Goal: Transaction & Acquisition: Obtain resource

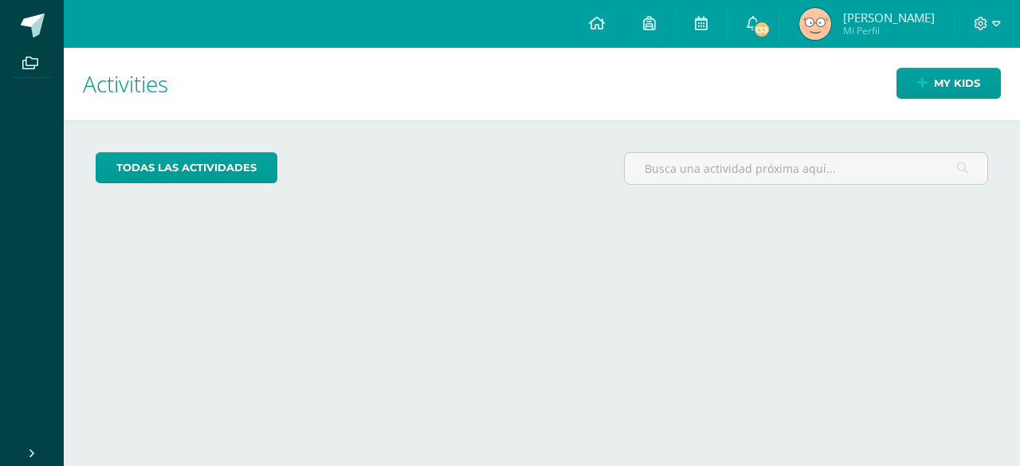
click at [831, 24] on img at bounding box center [815, 24] width 32 height 32
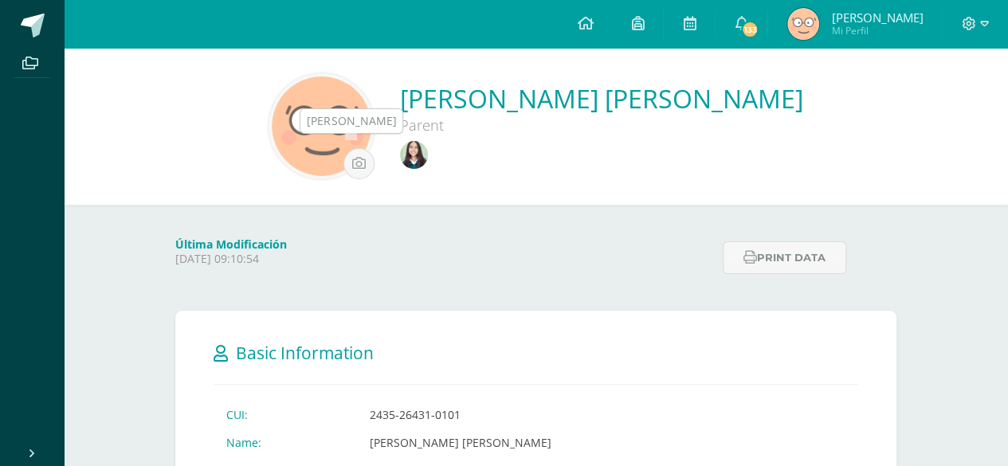
click at [403, 159] on img at bounding box center [414, 155] width 28 height 28
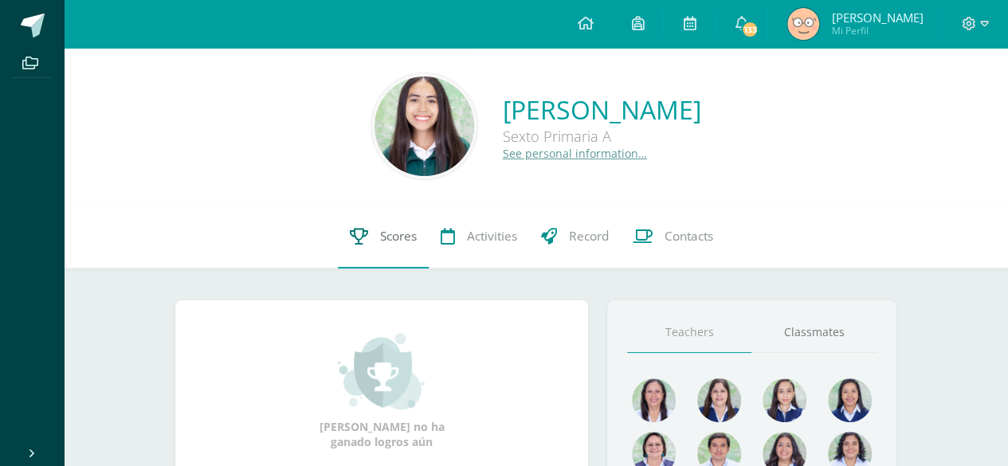
click at [364, 240] on icon at bounding box center [359, 236] width 18 height 17
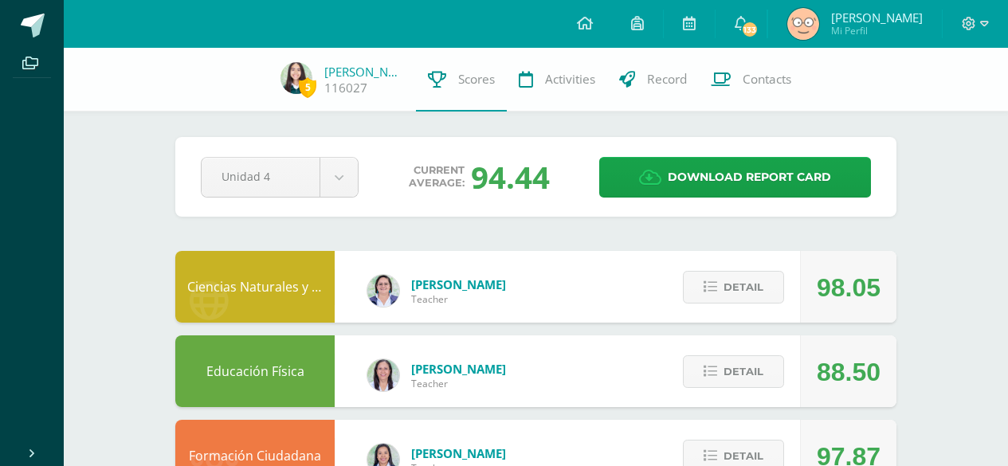
scroll to position [408, 0]
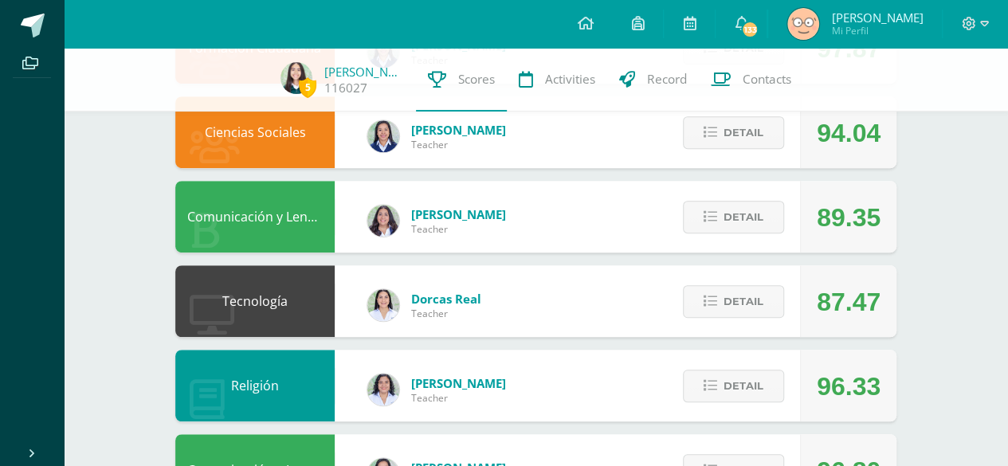
click at [1007, 123] on html "Archivos Cerrar panel Configuration Log out [PERSON_NAME] Mi Perfil 133 133 Not…" at bounding box center [504, 318] width 1008 height 1452
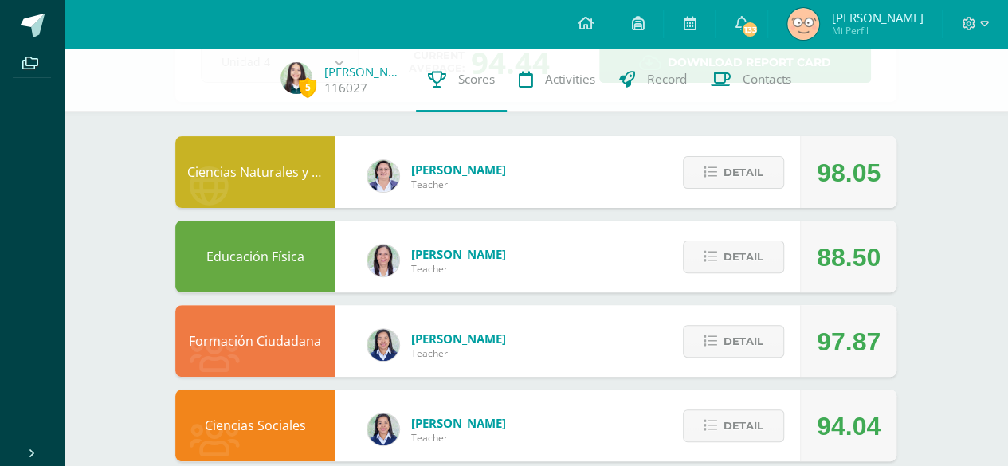
scroll to position [113, 0]
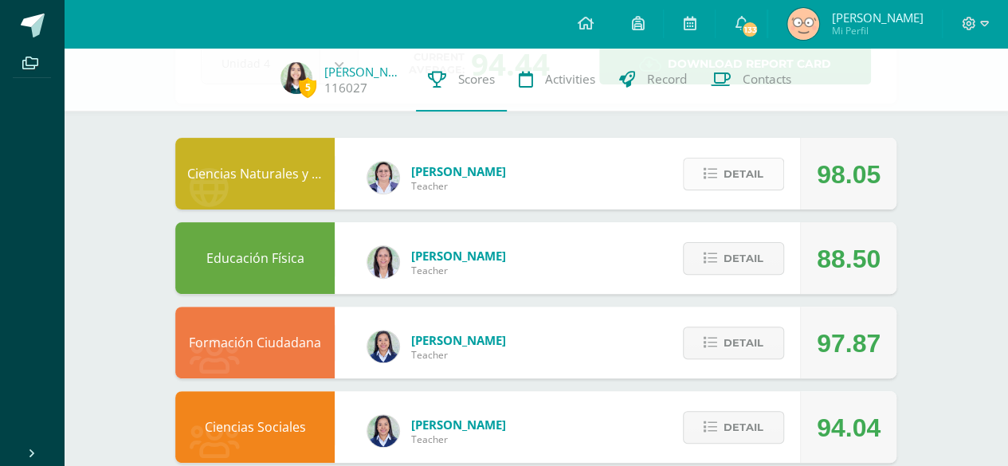
click at [730, 166] on span "Detail" at bounding box center [743, 173] width 40 height 29
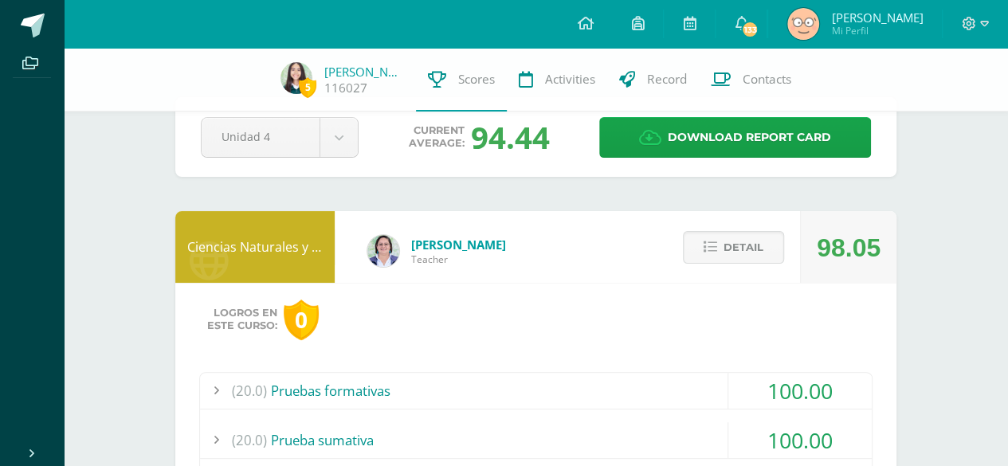
scroll to position [35, 0]
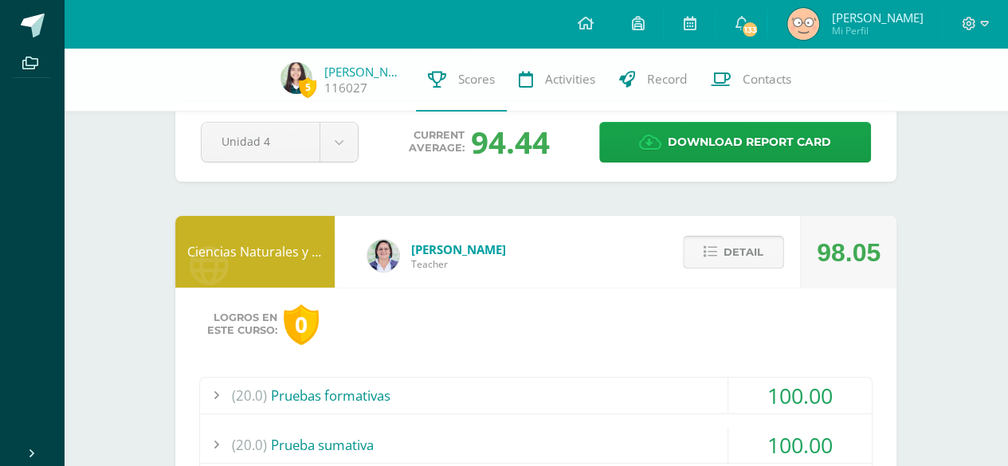
click at [720, 245] on button "Detail" at bounding box center [733, 252] width 101 height 33
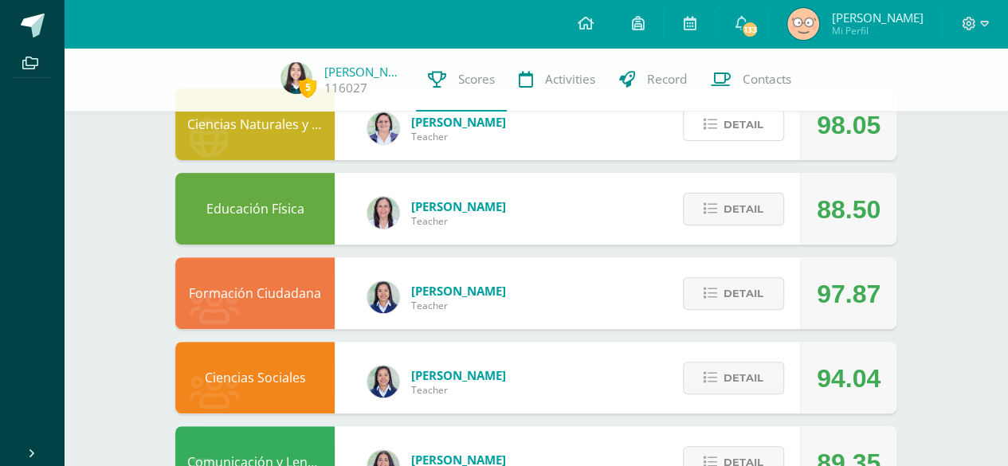
scroll to position [180, 0]
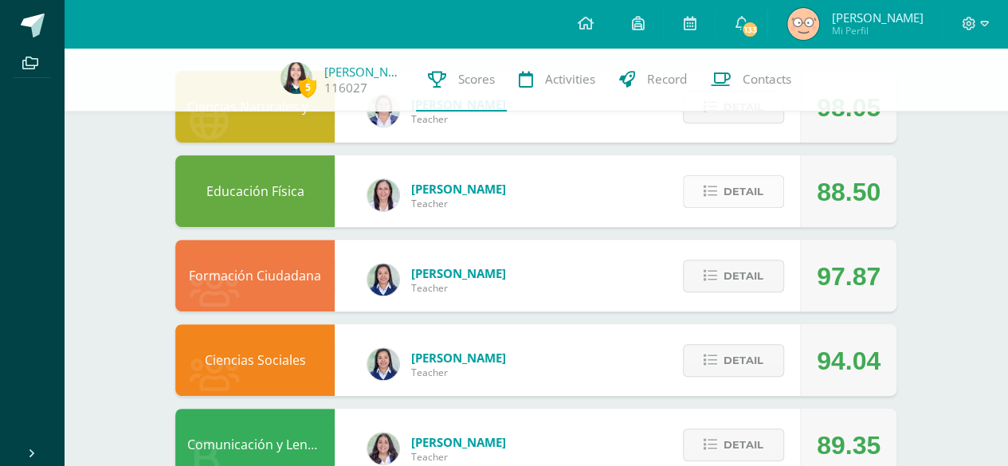
click at [724, 194] on span "Detail" at bounding box center [743, 191] width 40 height 29
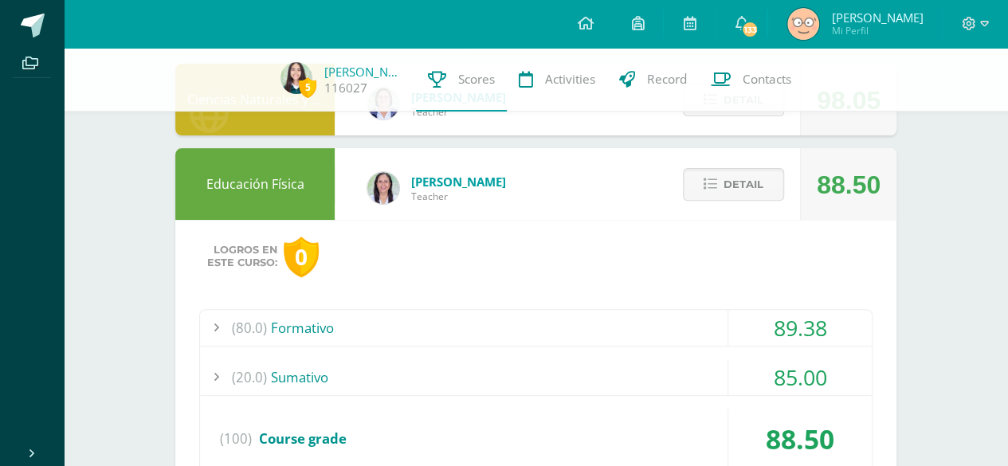
scroll to position [178, 0]
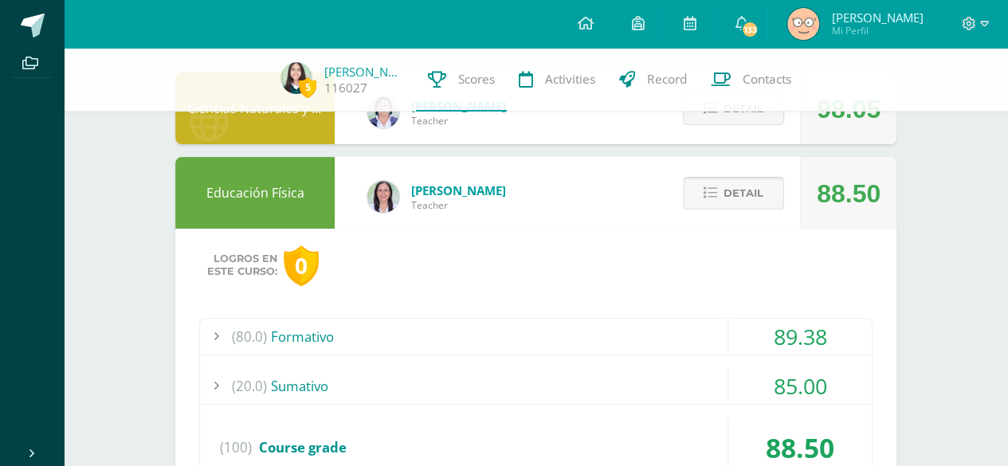
click at [732, 188] on span "Detail" at bounding box center [743, 192] width 40 height 29
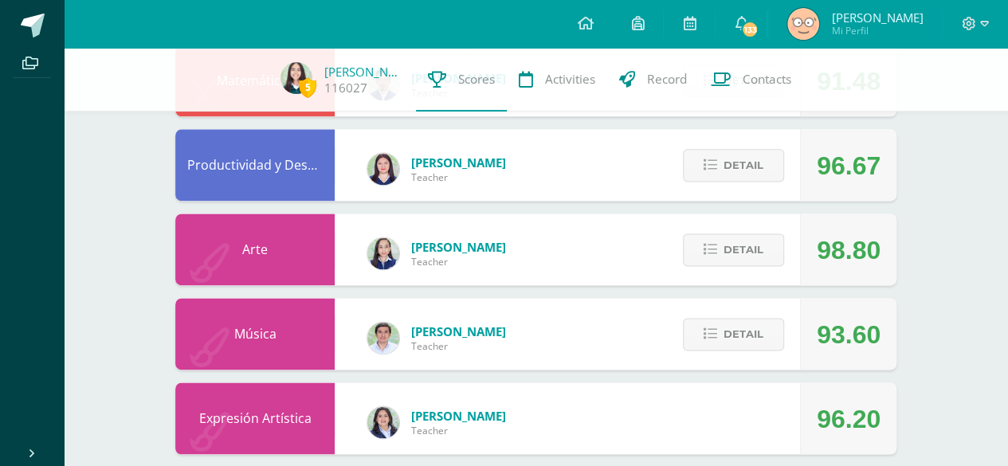
scroll to position [973, 0]
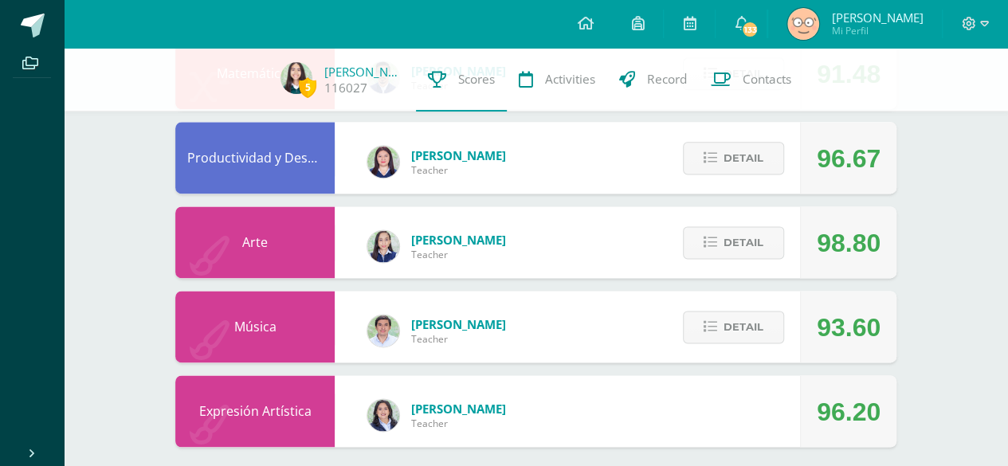
click at [713, 268] on div "Detail" at bounding box center [729, 242] width 141 height 72
click at [716, 250] on button "Detail" at bounding box center [733, 242] width 101 height 33
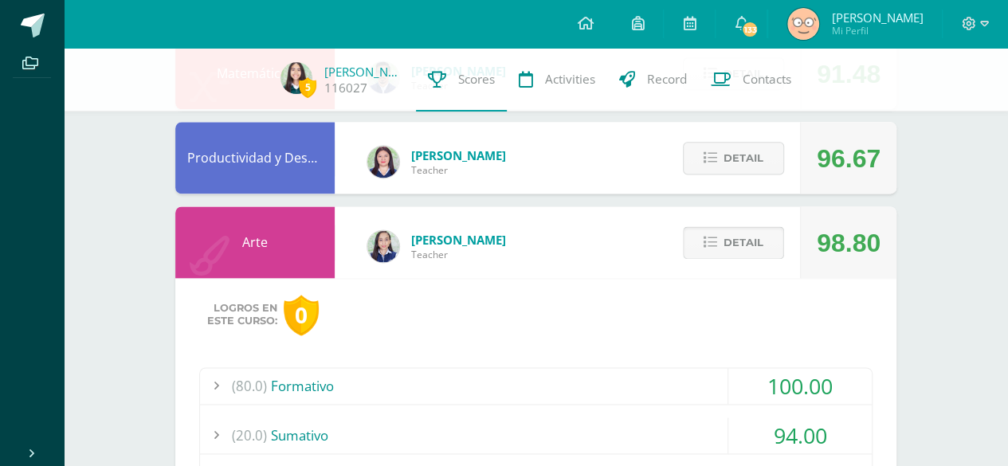
click at [687, 237] on button "Detail" at bounding box center [733, 242] width 101 height 33
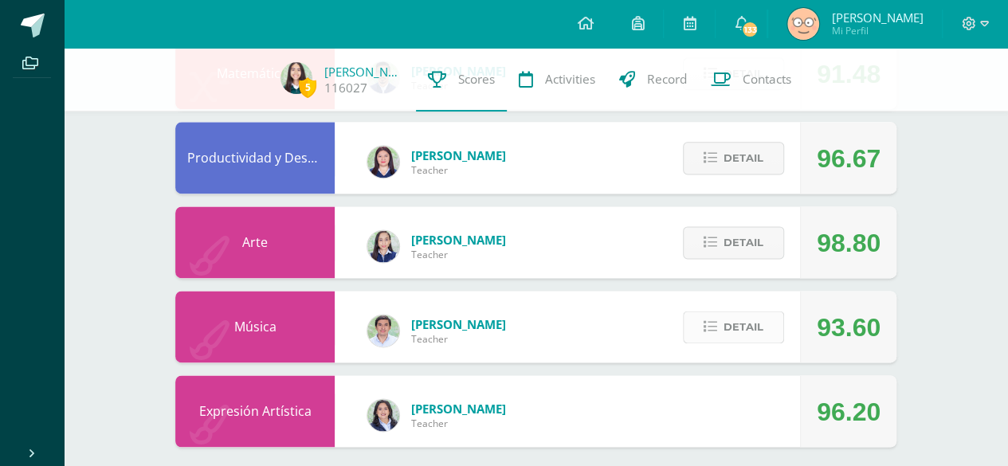
click at [736, 322] on span "Detail" at bounding box center [743, 326] width 40 height 29
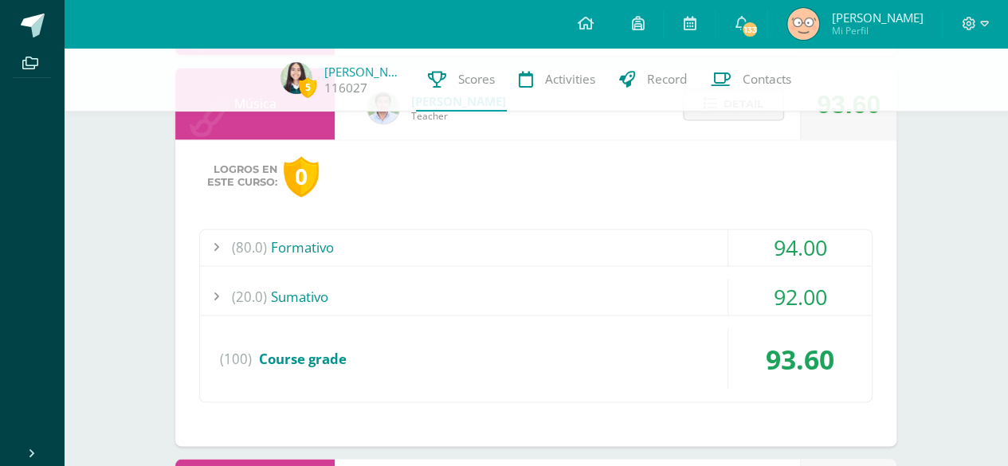
scroll to position [1200, 0]
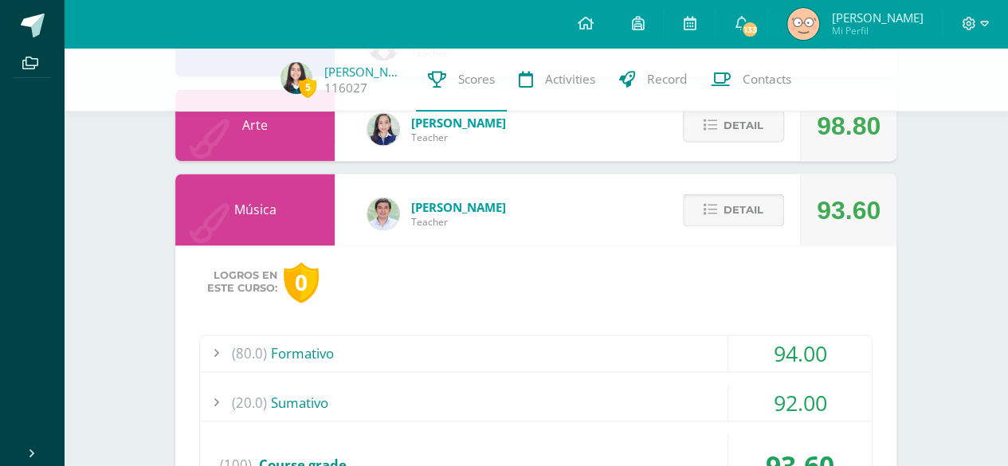
click at [722, 211] on button "Detail" at bounding box center [733, 210] width 101 height 33
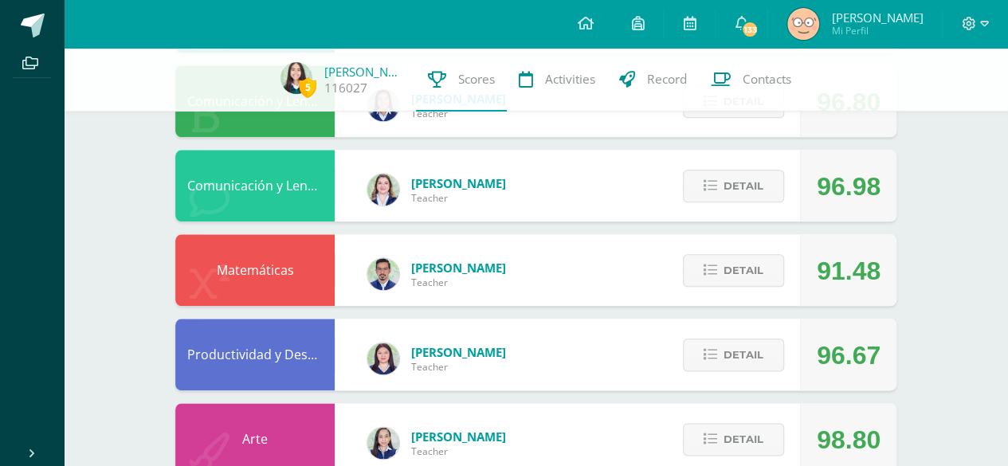
scroll to position [773, 0]
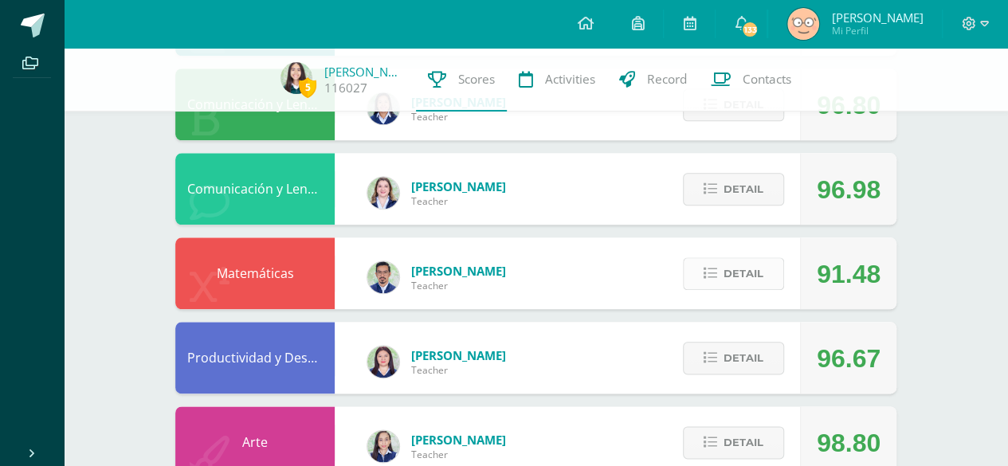
click at [731, 277] on span "Detail" at bounding box center [743, 273] width 40 height 29
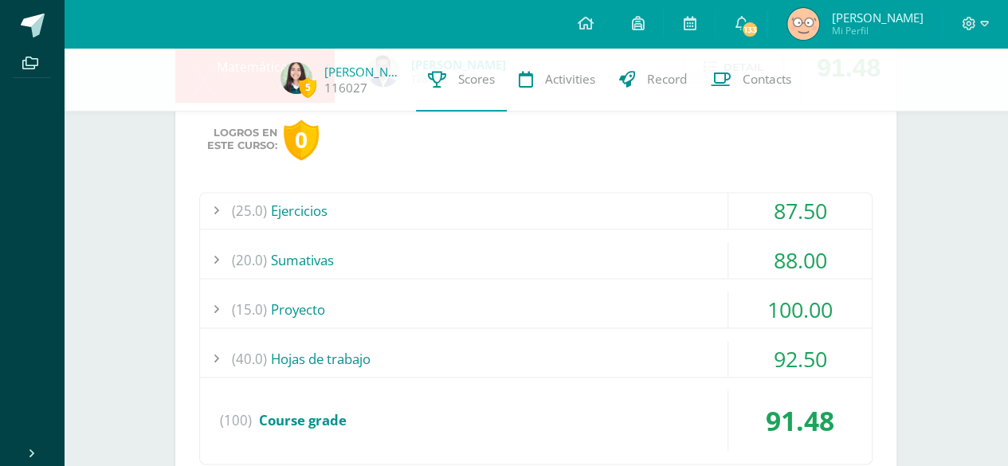
scroll to position [988, 0]
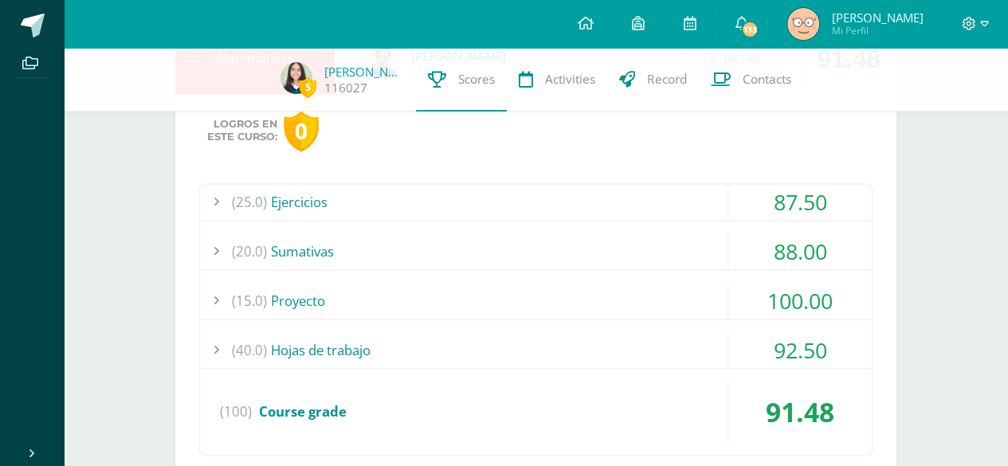
click at [449, 342] on div "(40.0) Hojas de trabajo" at bounding box center [535, 350] width 671 height 36
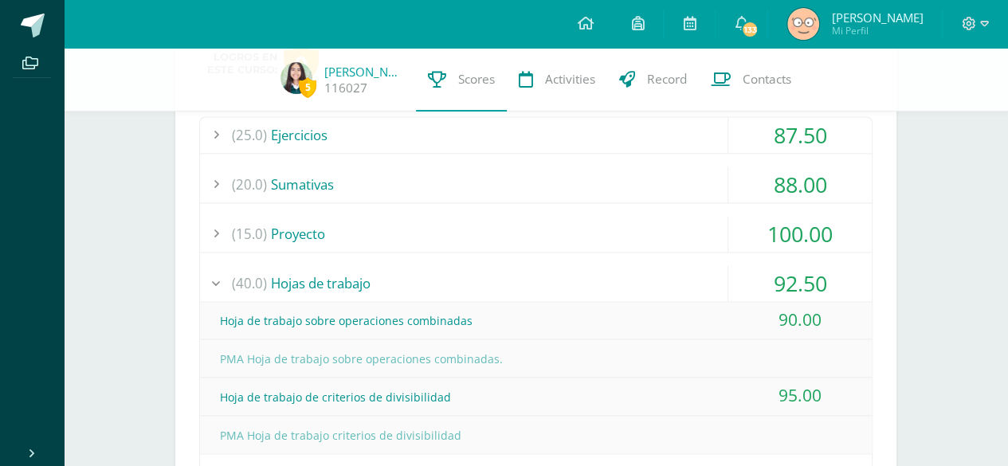
scroll to position [1051, 0]
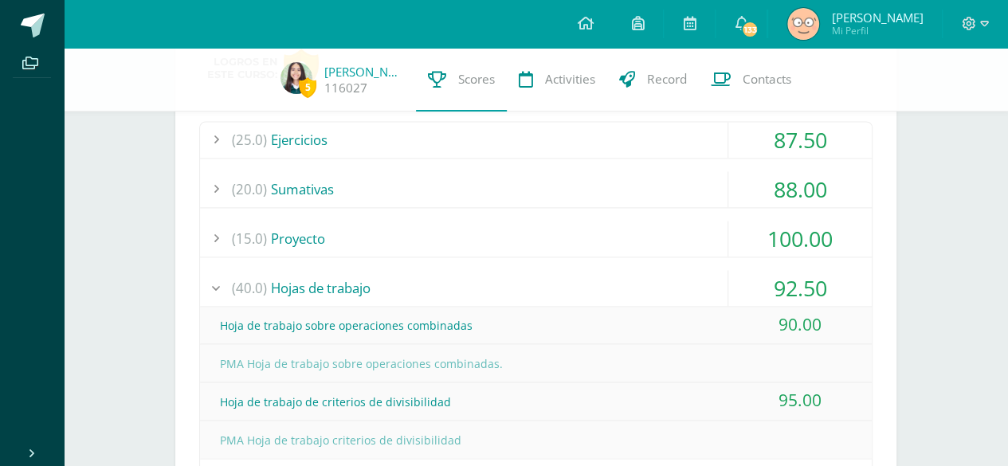
click at [598, 281] on div "(40.0) Hojas de trabajo" at bounding box center [535, 288] width 671 height 36
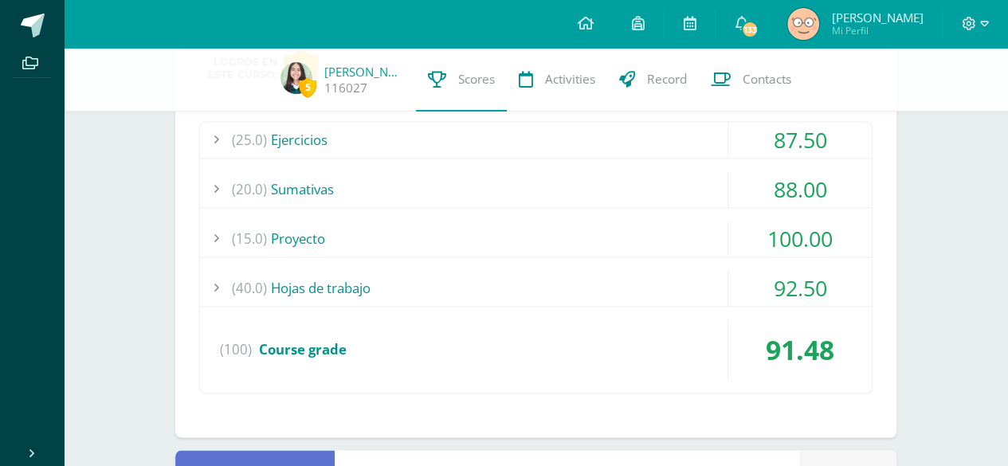
click at [608, 235] on div "(15.0) Proyecto" at bounding box center [535, 239] width 671 height 36
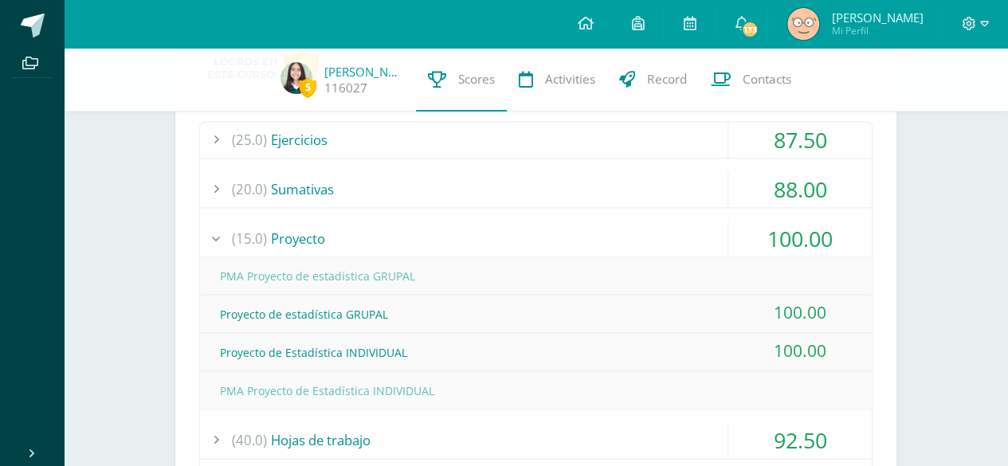
click at [608, 235] on div "(15.0) Proyecto" at bounding box center [535, 239] width 671 height 36
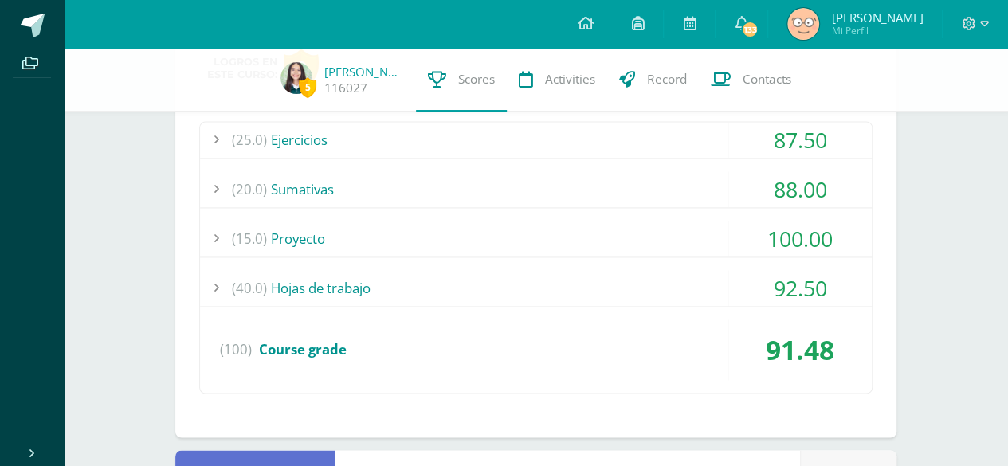
click at [571, 196] on div "(20.0) Sumativas" at bounding box center [535, 189] width 671 height 36
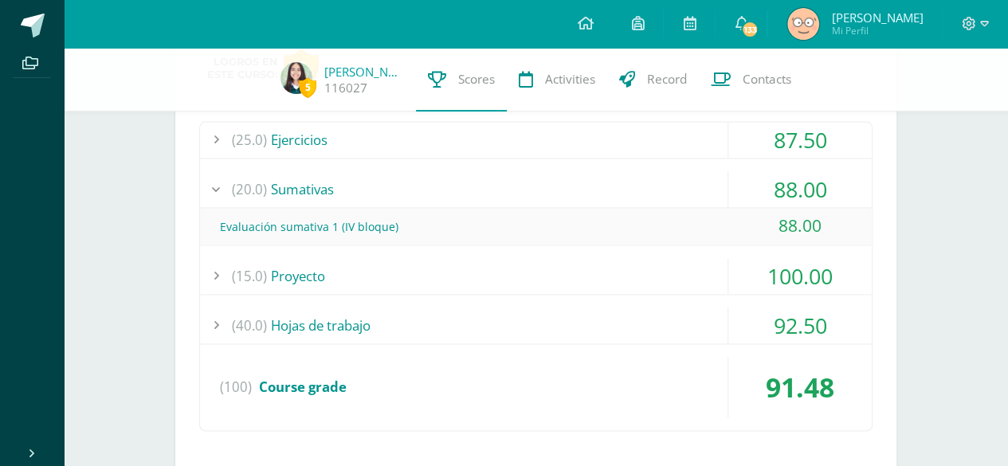
drag, startPoint x: 571, startPoint y: 196, endPoint x: 494, endPoint y: 182, distance: 78.6
click at [494, 182] on div "(20.0) Sumativas" at bounding box center [535, 189] width 671 height 36
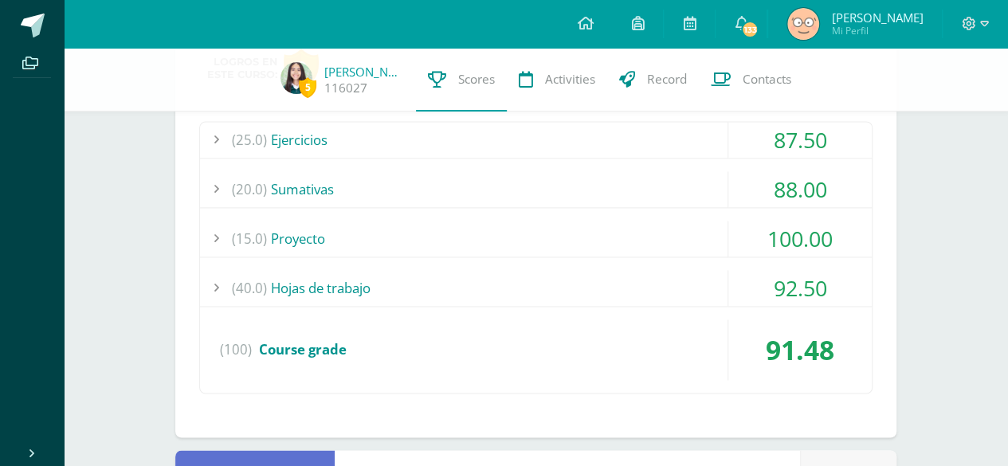
click at [503, 143] on div "(25.0) Ejercicios" at bounding box center [535, 140] width 671 height 36
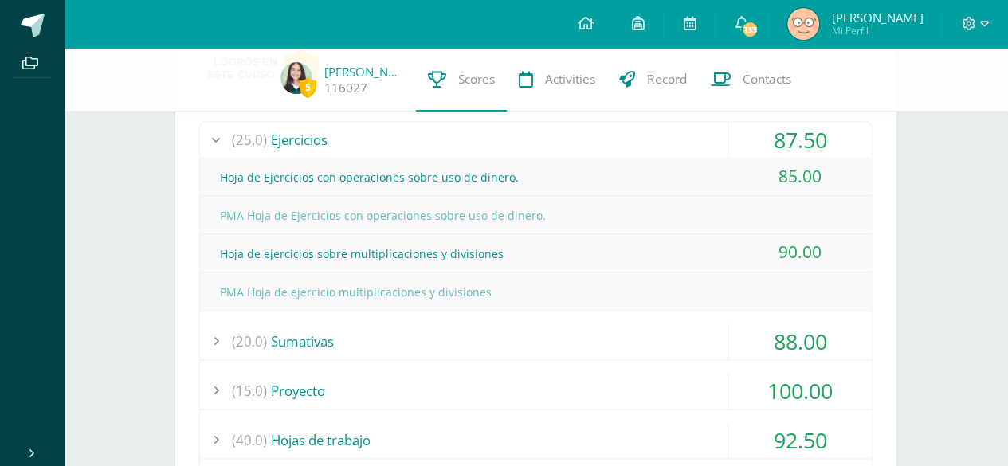
click at [503, 143] on div "(25.0) Ejercicios" at bounding box center [535, 140] width 671 height 36
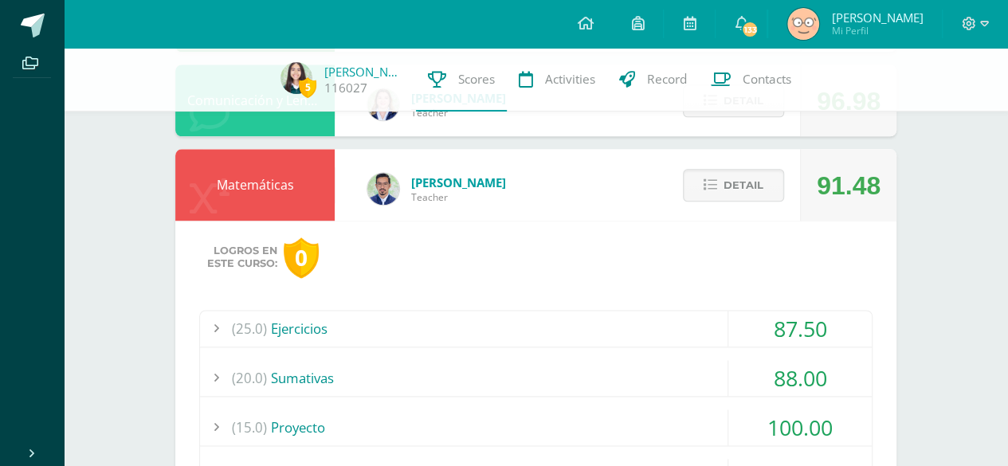
scroll to position [827, 0]
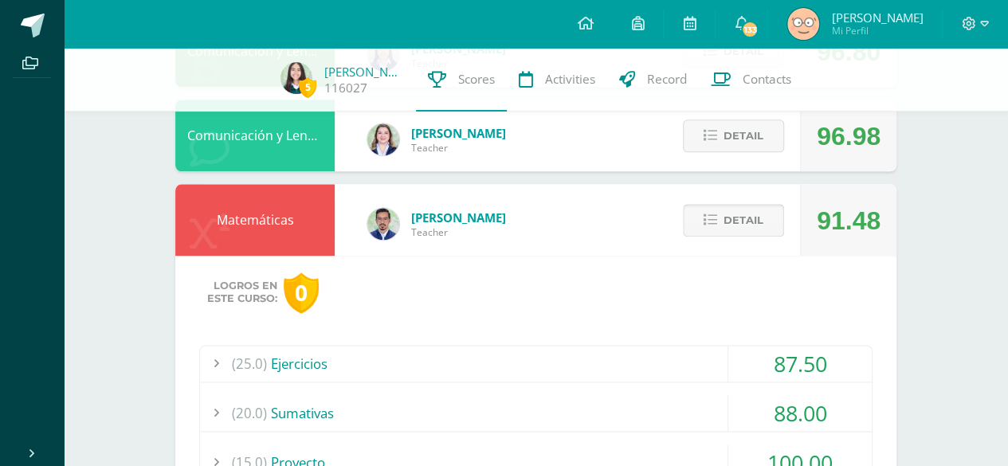
click at [713, 233] on button "Detail" at bounding box center [733, 220] width 101 height 33
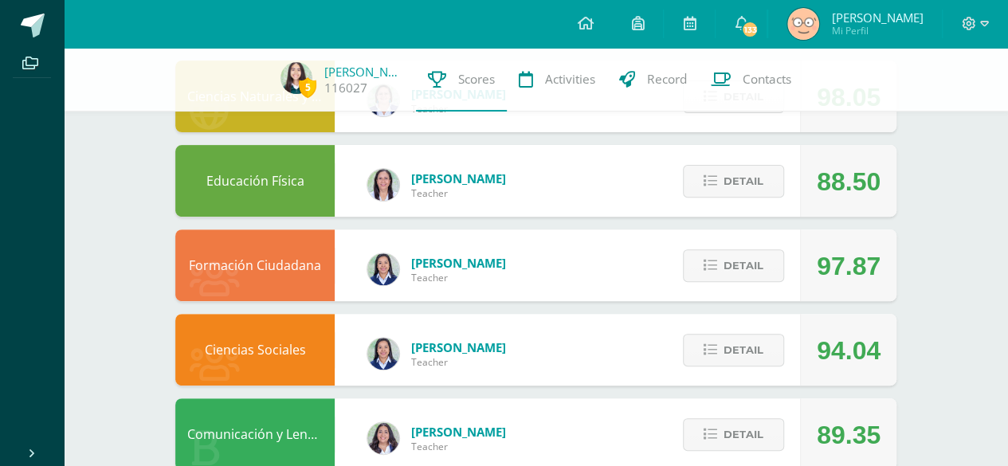
scroll to position [183, 0]
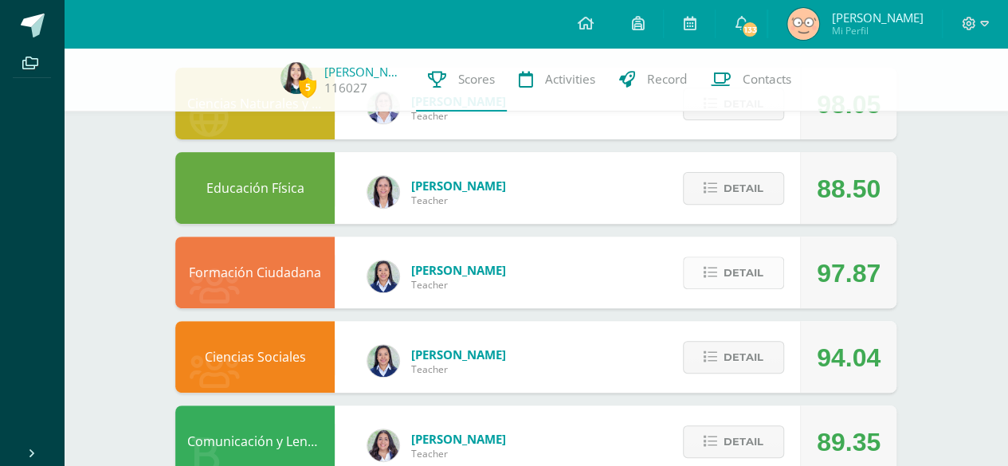
click at [760, 272] on span "Detail" at bounding box center [743, 272] width 40 height 29
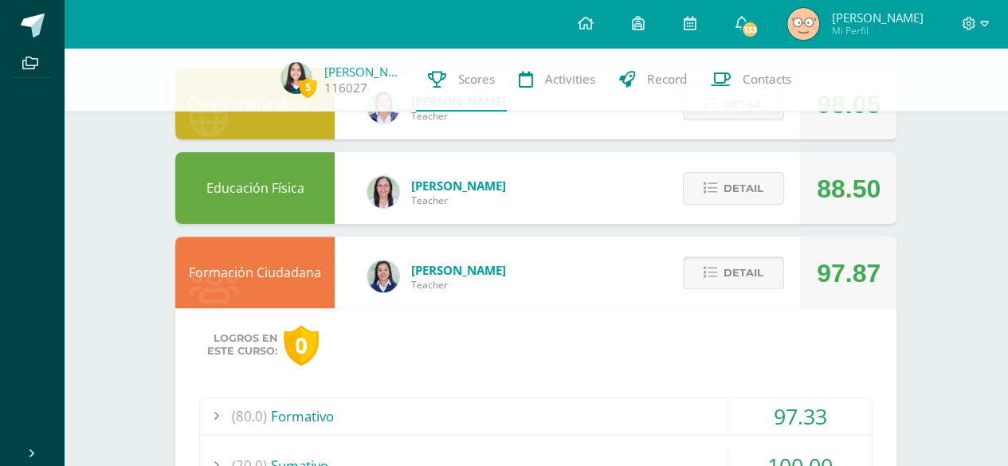
click at [760, 272] on span "Detail" at bounding box center [743, 272] width 40 height 29
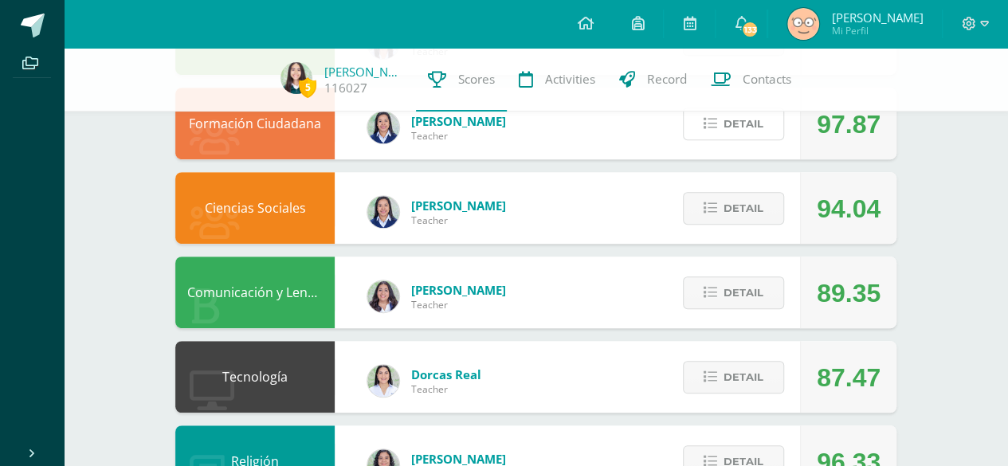
scroll to position [341, 0]
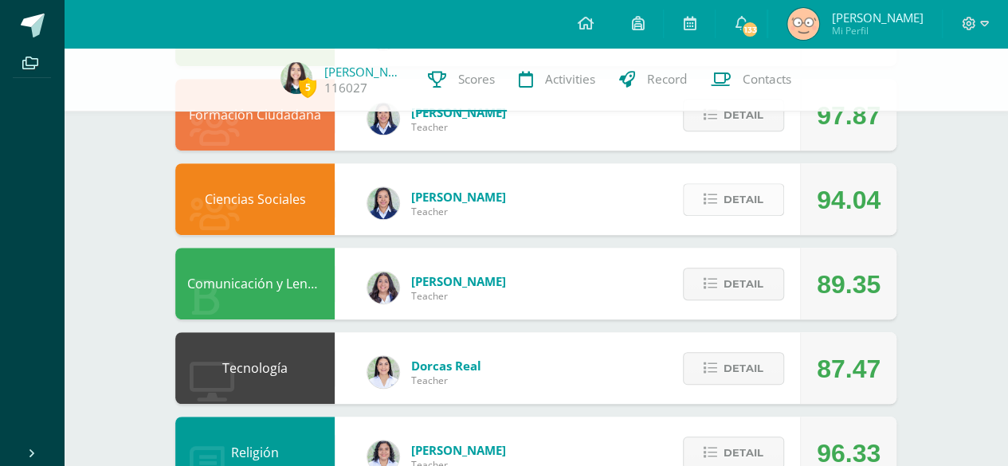
click at [703, 198] on button "Detail" at bounding box center [733, 199] width 101 height 33
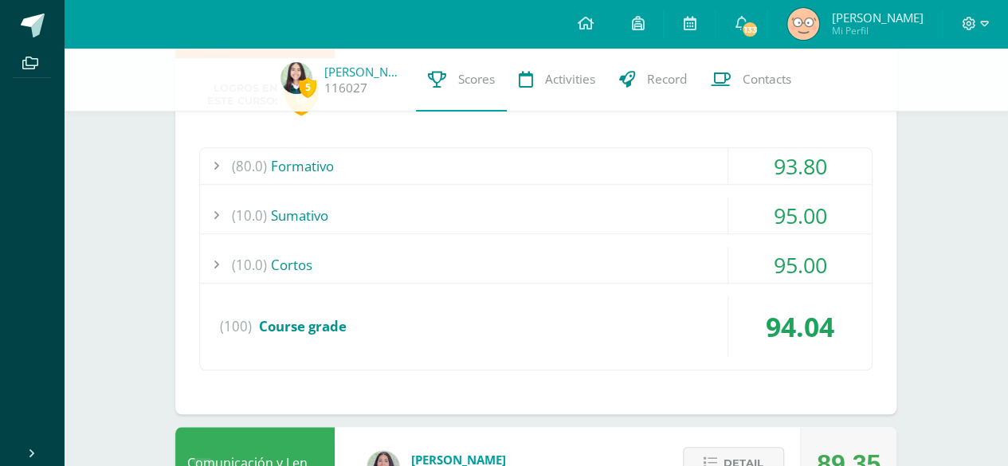
scroll to position [555, 0]
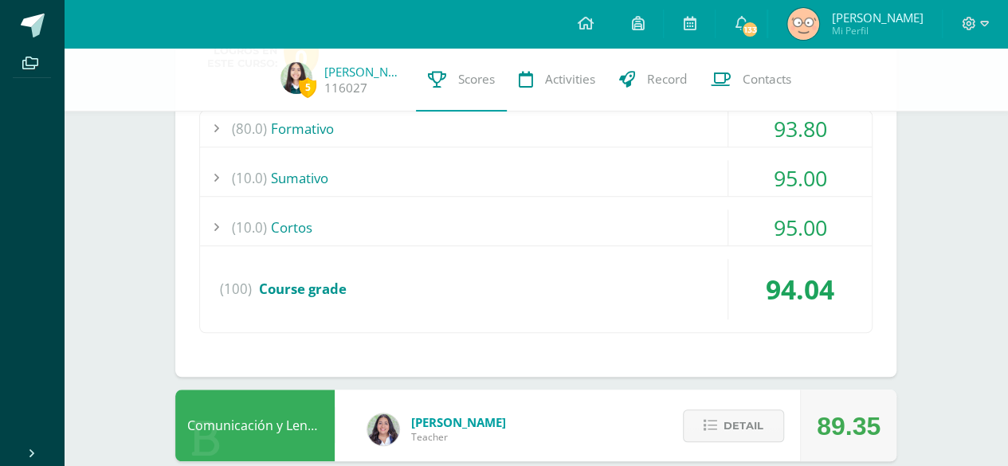
click at [681, 227] on div "(10.0) [GEOGRAPHIC_DATA]" at bounding box center [535, 227] width 671 height 36
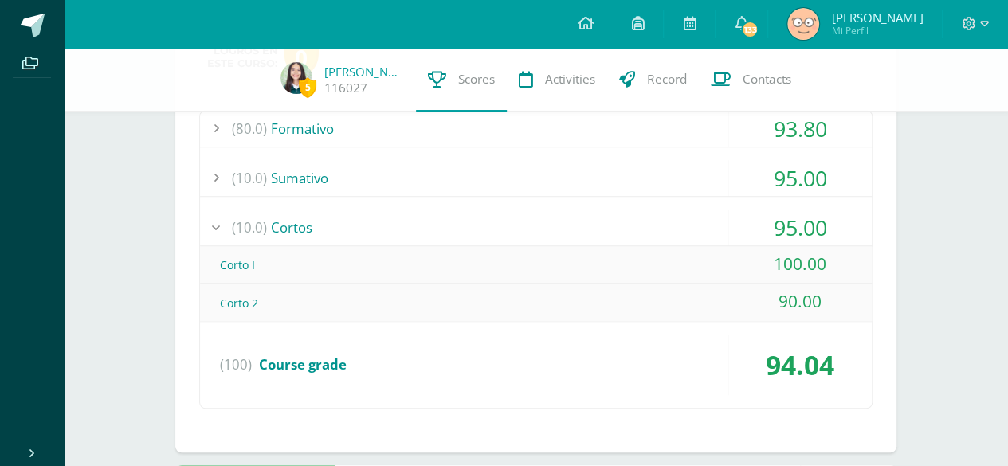
click at [681, 227] on div "(10.0) [GEOGRAPHIC_DATA]" at bounding box center [535, 227] width 671 height 36
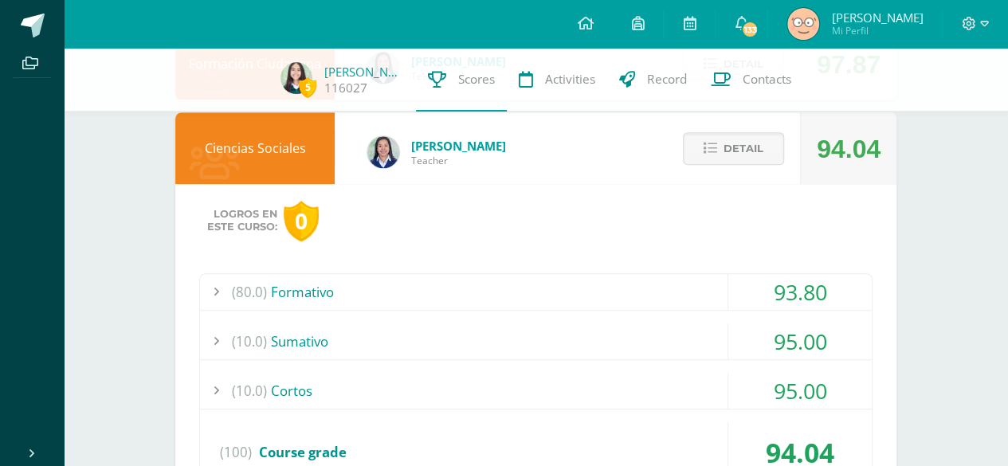
scroll to position [389, 0]
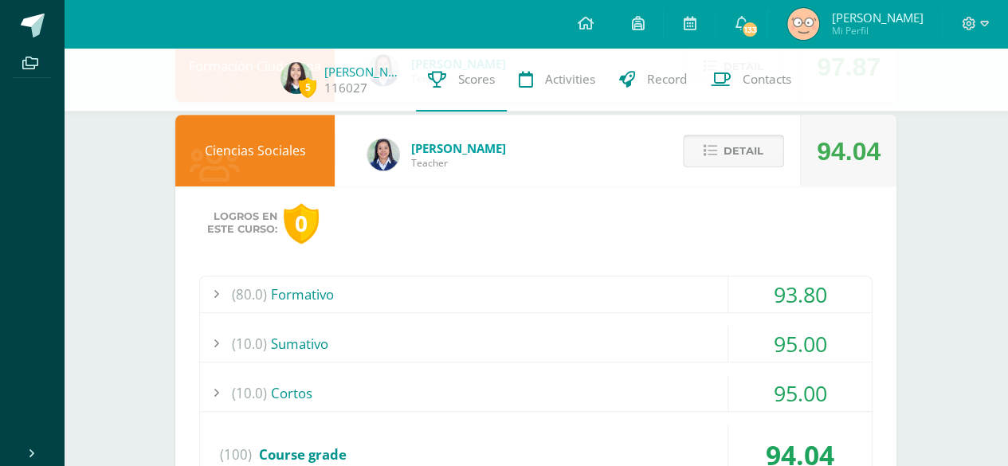
click at [752, 151] on span "Detail" at bounding box center [743, 150] width 40 height 29
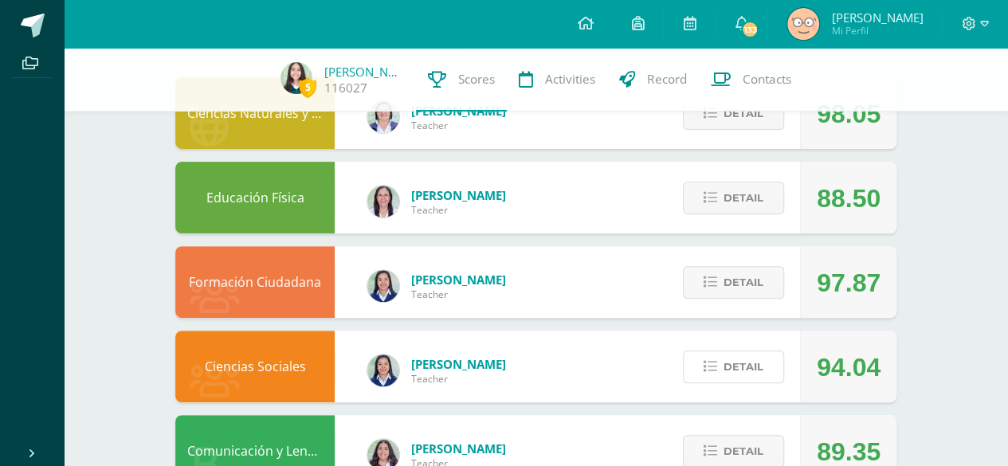
scroll to position [0, 0]
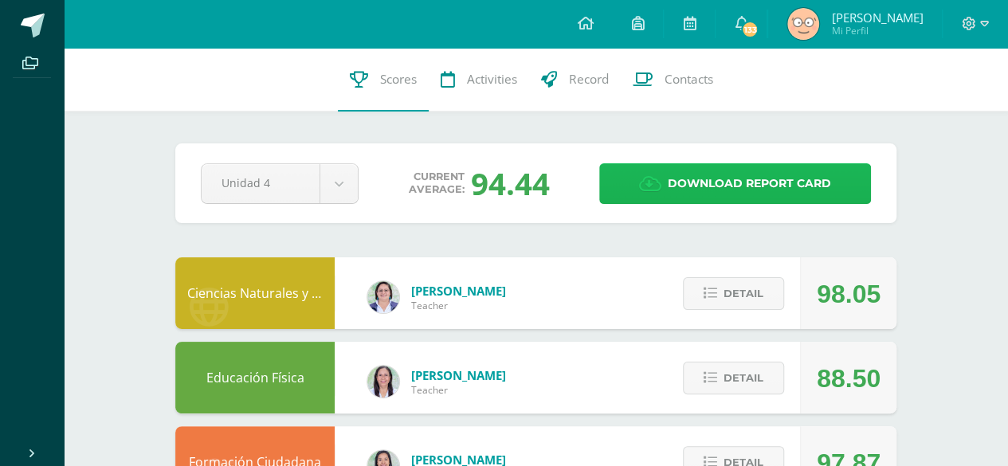
click at [717, 182] on span "Download report card" at bounding box center [748, 183] width 163 height 39
